Goal: Check status: Check status

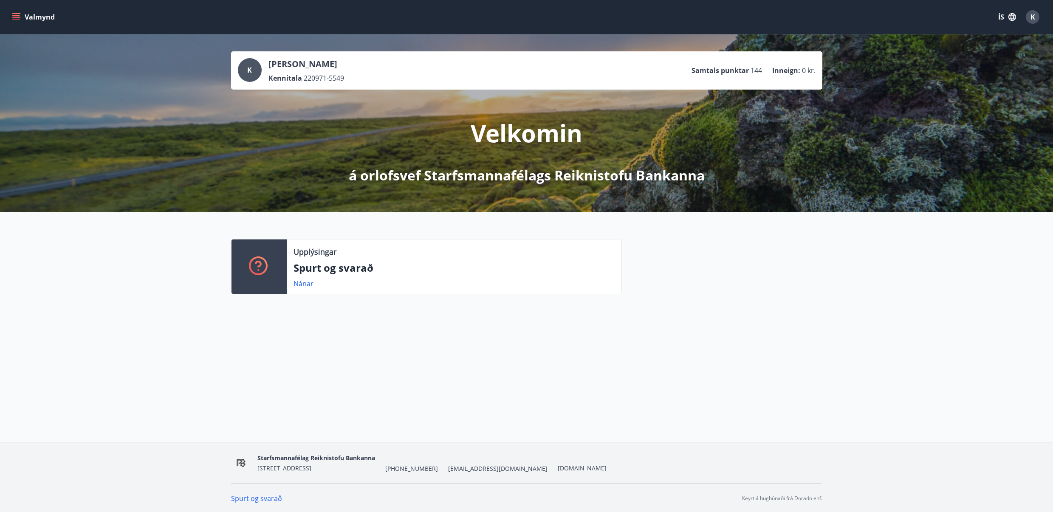
click at [17, 22] on button "Valmynd" at bounding box center [34, 16] width 48 height 15
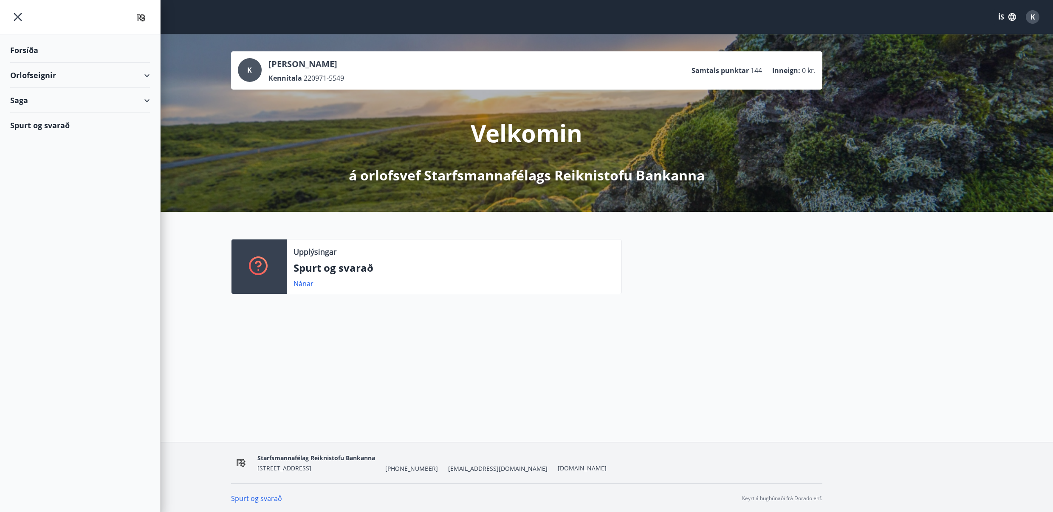
click at [85, 77] on div "Orlofseignir" at bounding box center [80, 75] width 140 height 25
click at [62, 115] on div "Bókunardagatal" at bounding box center [80, 115] width 126 height 18
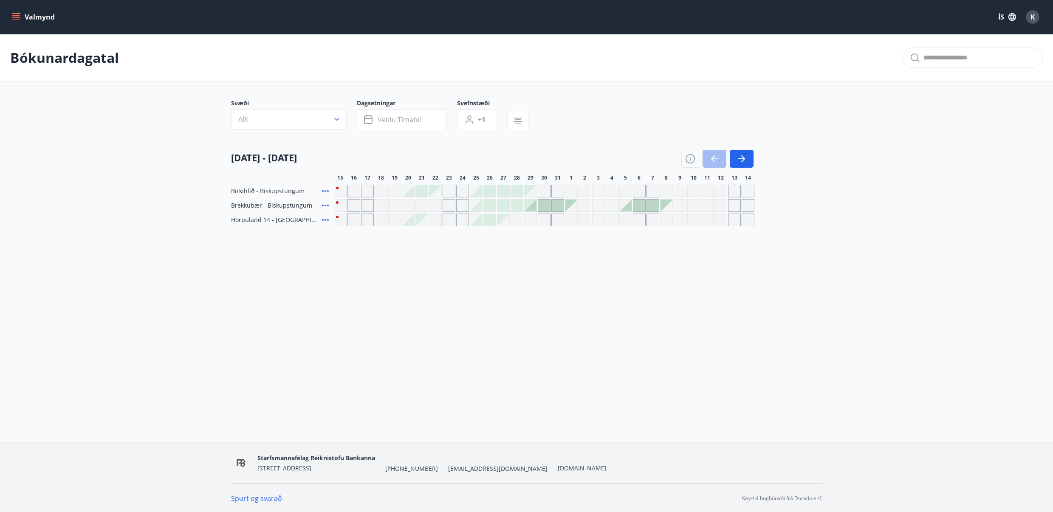
click at [17, 16] on icon "menu" at bounding box center [16, 15] width 8 height 1
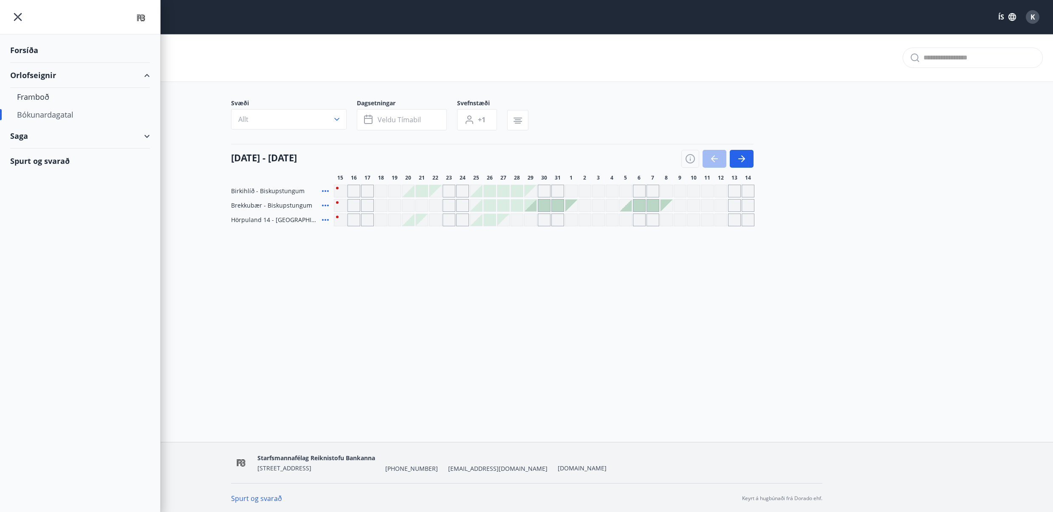
click at [41, 137] on div "Saga" at bounding box center [80, 136] width 140 height 25
click at [42, 156] on div "Bókanir" at bounding box center [80, 158] width 126 height 18
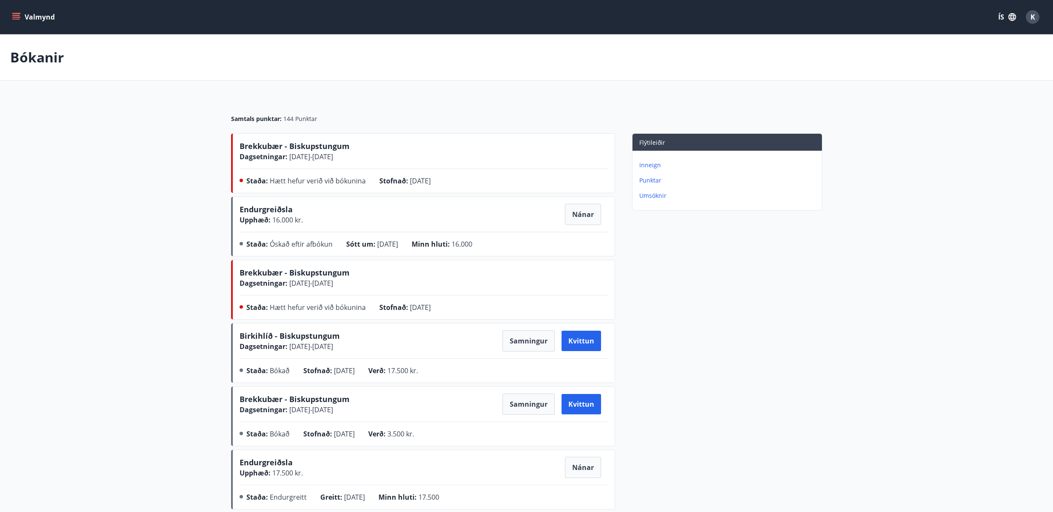
click at [649, 165] on p "Inneign" at bounding box center [728, 165] width 179 height 8
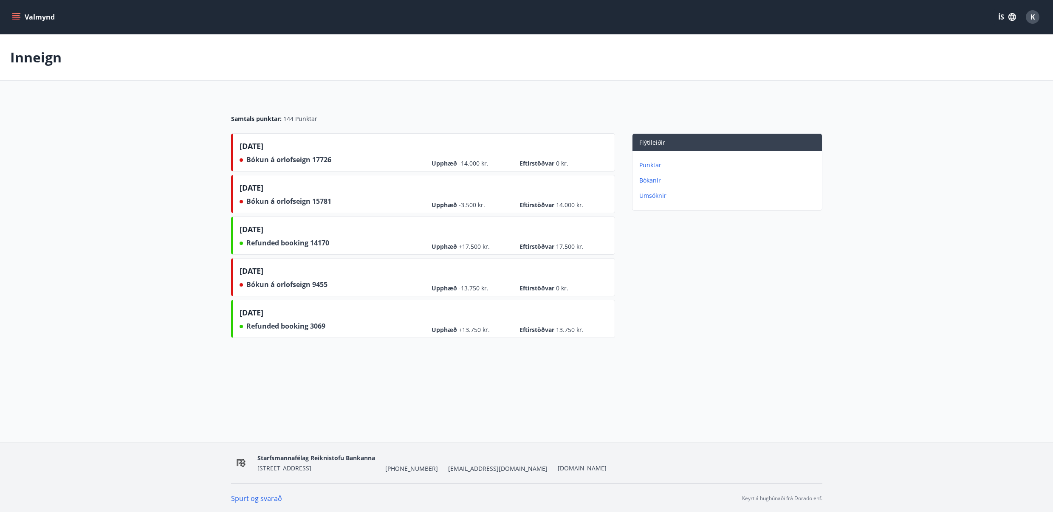
click at [143, 144] on main "Inneign Samtals punktar : 144 Punktar [DATE] Bókun á orlofseign 17726 Upphæð -1…" at bounding box center [526, 187] width 1053 height 307
click at [129, 144] on main "Inneign Samtals punktar : 144 Punktar [DATE] Bókun á orlofseign 17726 Upphæð -1…" at bounding box center [526, 187] width 1053 height 307
